Goal: Task Accomplishment & Management: Manage account settings

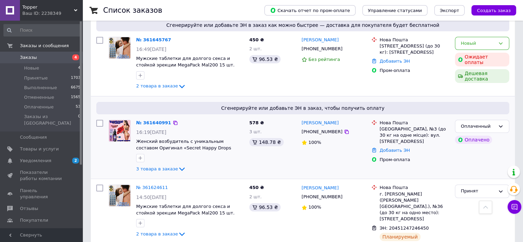
scroll to position [172, 0]
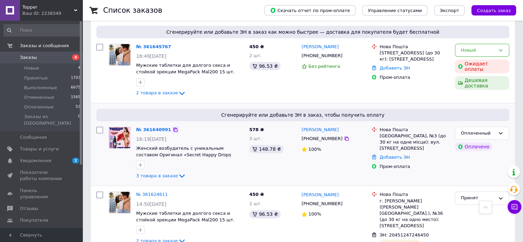
click at [173, 129] on icon at bounding box center [175, 130] width 4 height 4
click at [345, 139] on icon at bounding box center [347, 139] width 4 height 4
drag, startPoint x: 345, startPoint y: 131, endPoint x: 317, endPoint y: 130, distance: 28.2
click at [317, 130] on div "Богдан Литвиненко" at bounding box center [334, 130] width 66 height 8
copy link "Литвиненко"
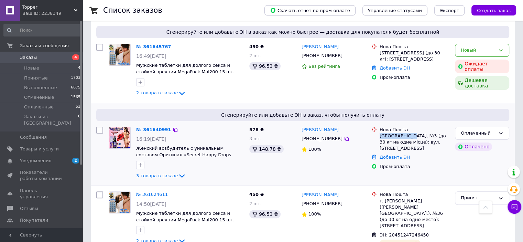
drag, startPoint x: 380, startPoint y: 136, endPoint x: 410, endPoint y: 135, distance: 30.0
click at [410, 135] on div "Новояворівськ, №3 (до 30 кг на одне місце): вул. Бандери, 36а" at bounding box center [415, 142] width 70 height 19
copy div "Новояворівськ"
click at [401, 154] on div "Добавить ЭН" at bounding box center [415, 157] width 73 height 9
click at [398, 155] on link "Добавить ЭН" at bounding box center [395, 157] width 30 height 5
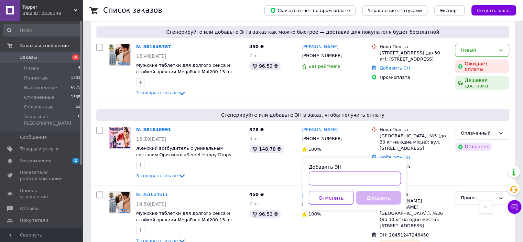
click at [381, 179] on input "Добавить ЭН" at bounding box center [355, 178] width 92 height 14
paste input "20451247386360"
type input "20451247386360"
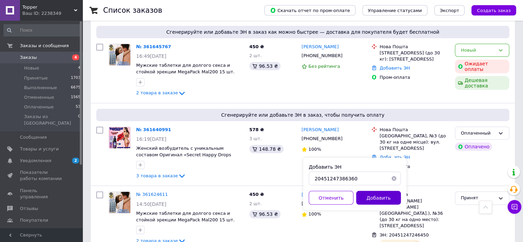
click at [372, 202] on button "Добавить" at bounding box center [379, 198] width 45 height 14
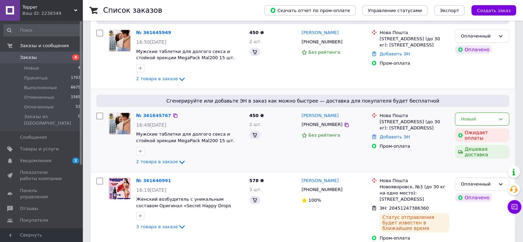
scroll to position [0, 0]
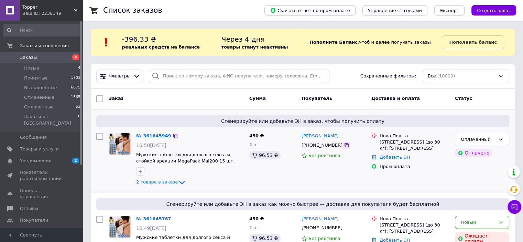
click at [344, 146] on icon at bounding box center [347, 145] width 6 height 6
drag, startPoint x: 334, startPoint y: 136, endPoint x: 313, endPoint y: 134, distance: 21.1
click at [318, 135] on div "[PERSON_NAME]" at bounding box center [334, 136] width 66 height 8
copy link "Луньов"
drag, startPoint x: 379, startPoint y: 143, endPoint x: 390, endPoint y: 143, distance: 11.0
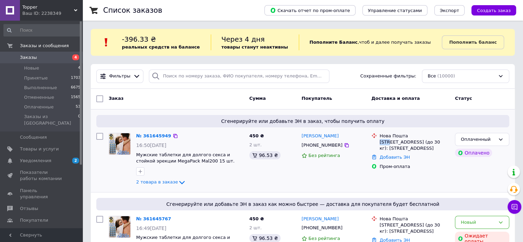
click at [390, 143] on div "Нова Пошта Киев (Киевская обл.), №333 (до 30 кг): ул. Мечты, 13а" at bounding box center [415, 142] width 73 height 19
copy div "Киев"
click at [398, 156] on link "Добавить ЭН" at bounding box center [395, 157] width 30 height 5
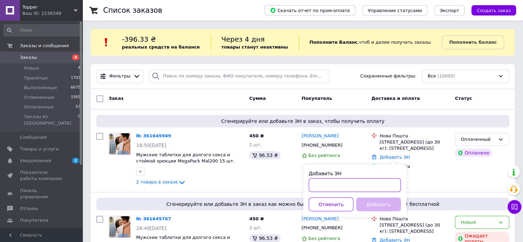
click at [381, 190] on input "Добавить ЭН" at bounding box center [355, 185] width 92 height 14
paste input "20451247387284"
type input "20451247387284"
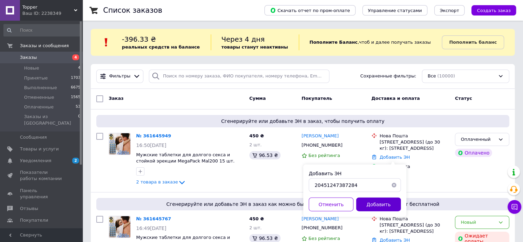
click at [385, 204] on button "Добавить" at bounding box center [379, 205] width 45 height 14
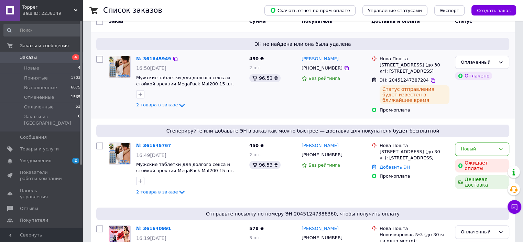
scroll to position [103, 0]
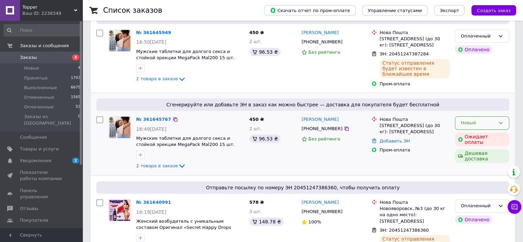
click at [501, 125] on icon at bounding box center [501, 123] width 6 height 6
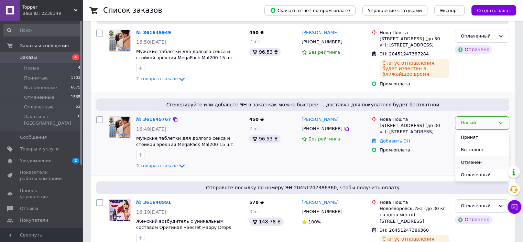
click at [476, 162] on li "Отменен" at bounding box center [483, 162] width 54 height 13
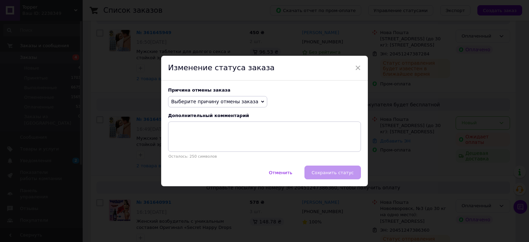
click at [229, 98] on span "Выберите причину отмены заказа" at bounding box center [217, 102] width 99 height 12
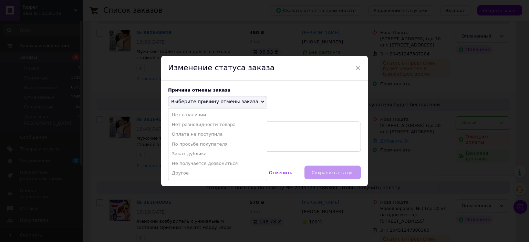
click at [214, 135] on li "Оплата не поступила" at bounding box center [217, 134] width 98 height 10
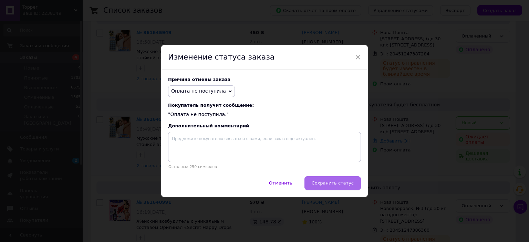
click at [323, 180] on button "Сохранить статус" at bounding box center [332, 183] width 56 height 14
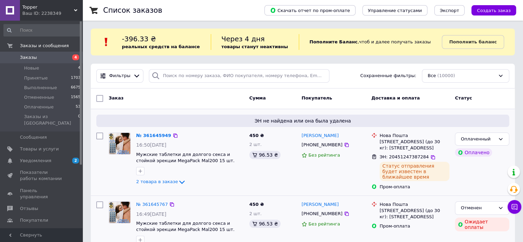
scroll to position [0, 0]
click at [37, 158] on span "Уведомления" at bounding box center [35, 161] width 31 height 6
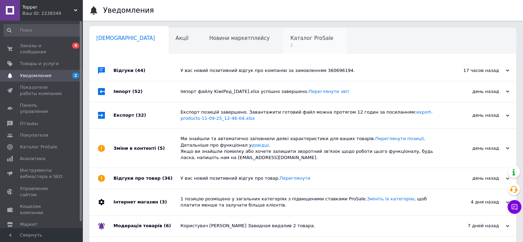
click at [284, 32] on div "Каталог ProSale 2" at bounding box center [316, 41] width 64 height 26
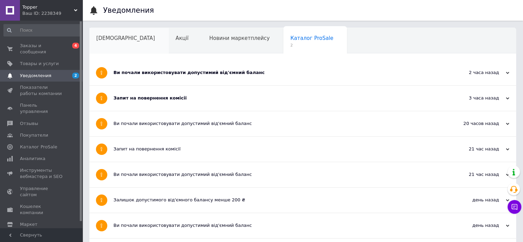
click at [117, 37] on span "Сповіщення" at bounding box center [125, 38] width 59 height 6
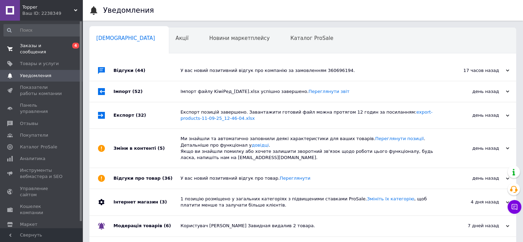
click at [51, 42] on link "Заказы и сообщения 0 4" at bounding box center [42, 49] width 85 height 18
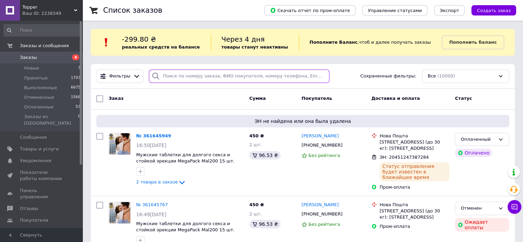
click at [166, 74] on input "search" at bounding box center [239, 76] width 181 height 13
paste input "Димінський"
type input "Димінський"
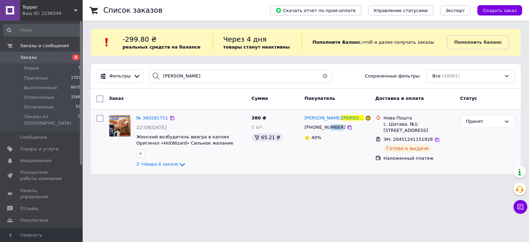
drag, startPoint x: 326, startPoint y: 129, endPoint x: 336, endPoint y: 126, distance: 9.6
click at [336, 126] on span "+380975429629" at bounding box center [324, 127] width 41 height 5
drag, startPoint x: 301, startPoint y: 118, endPoint x: 349, endPoint y: 119, distance: 47.2
click at [349, 119] on div "Любомир Димінський +380975429629 40%" at bounding box center [336, 141] width 71 height 59
click at [359, 145] on div "Любомир Димінський +380975429629 40%" at bounding box center [336, 141] width 71 height 59
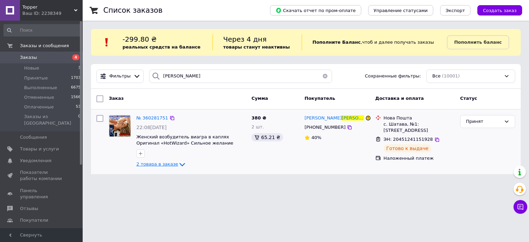
click at [167, 164] on span "2 товара в заказе" at bounding box center [157, 163] width 42 height 5
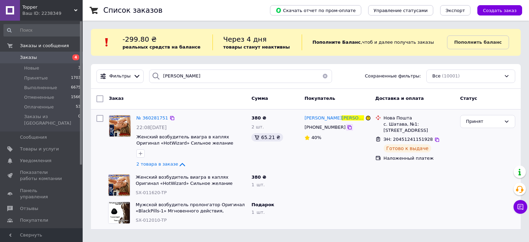
click at [347, 128] on icon at bounding box center [350, 128] width 6 height 6
click at [44, 55] on span "Заказы" at bounding box center [42, 57] width 44 height 6
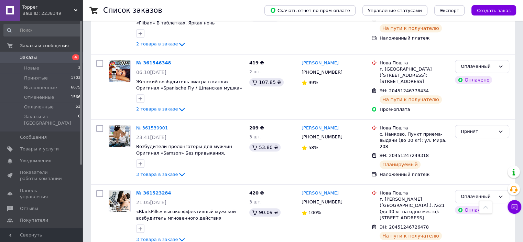
scroll to position [2660, 0]
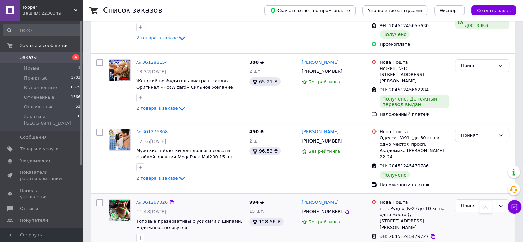
scroll to position [2695, 0]
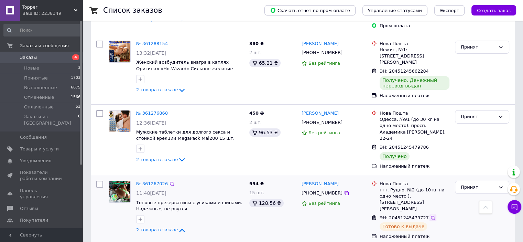
click at [431, 216] on icon at bounding box center [433, 218] width 4 height 4
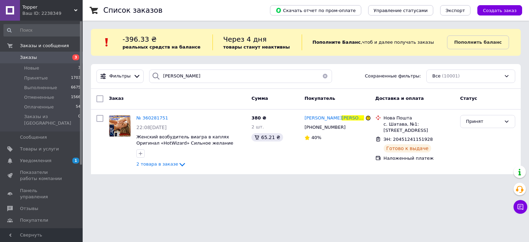
click at [32, 57] on span "Заказы" at bounding box center [28, 57] width 17 height 6
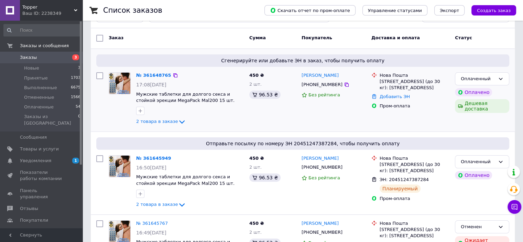
scroll to position [69, 0]
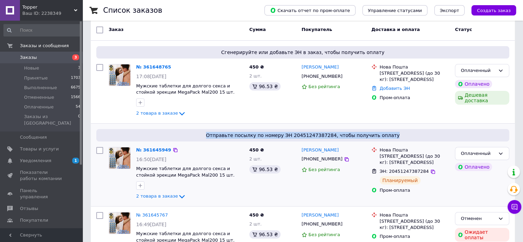
drag, startPoint x: 391, startPoint y: 135, endPoint x: 216, endPoint y: 134, distance: 174.8
click at [216, 134] on span "Отправьте посылку по номеру ЭН 20451247387284, чтобы получить оплату" at bounding box center [303, 135] width 408 height 7
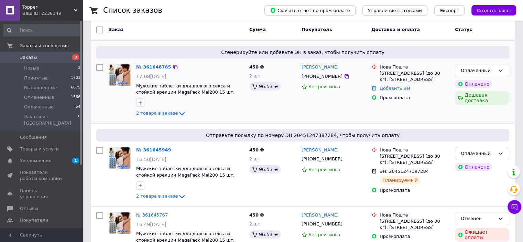
click at [266, 121] on div "Сгенерируйте или добавьте ЭН в заказ, чтобы получить оплату № 361648765 17:08, …" at bounding box center [303, 82] width 424 height 83
click at [344, 77] on icon at bounding box center [347, 77] width 6 height 6
drag, startPoint x: 335, startPoint y: 67, endPoint x: 318, endPoint y: 67, distance: 17.2
click at [318, 67] on div "Віталій Луньов" at bounding box center [334, 67] width 66 height 8
copy link "Луньов"
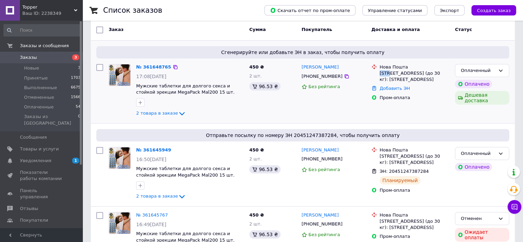
drag, startPoint x: 379, startPoint y: 72, endPoint x: 390, endPoint y: 72, distance: 10.3
click at [390, 72] on div "Нова Пошта Киев (Киевская обл.), №333 (до 30 кг): ул. Мечты, 13а" at bounding box center [415, 73] width 73 height 19
copy div "Киев"
drag, startPoint x: 398, startPoint y: 88, endPoint x: 398, endPoint y: 93, distance: 5.2
click at [398, 89] on link "Добавить ЭН" at bounding box center [395, 88] width 30 height 5
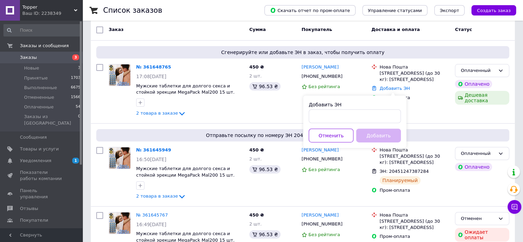
click at [377, 124] on div "Добавить ЭН Отменить Добавить" at bounding box center [355, 122] width 103 height 52
click at [379, 116] on input "Добавить ЭН" at bounding box center [355, 116] width 92 height 14
paste input "20451247407310"
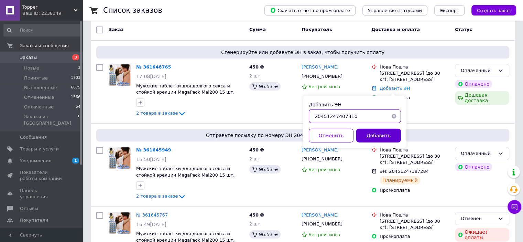
type input "20451247407310"
click at [382, 133] on button "Добавить" at bounding box center [379, 136] width 45 height 14
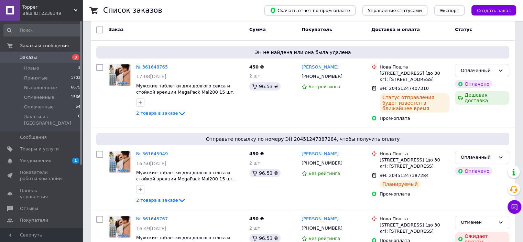
click at [45, 55] on span "Заказы" at bounding box center [42, 57] width 44 height 6
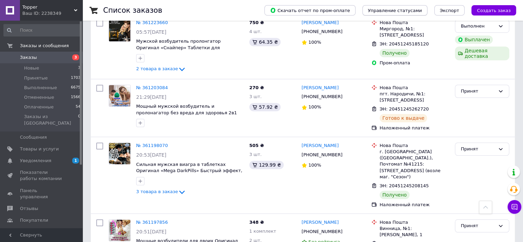
scroll to position [2229, 0]
